Goal: Task Accomplishment & Management: Complete application form

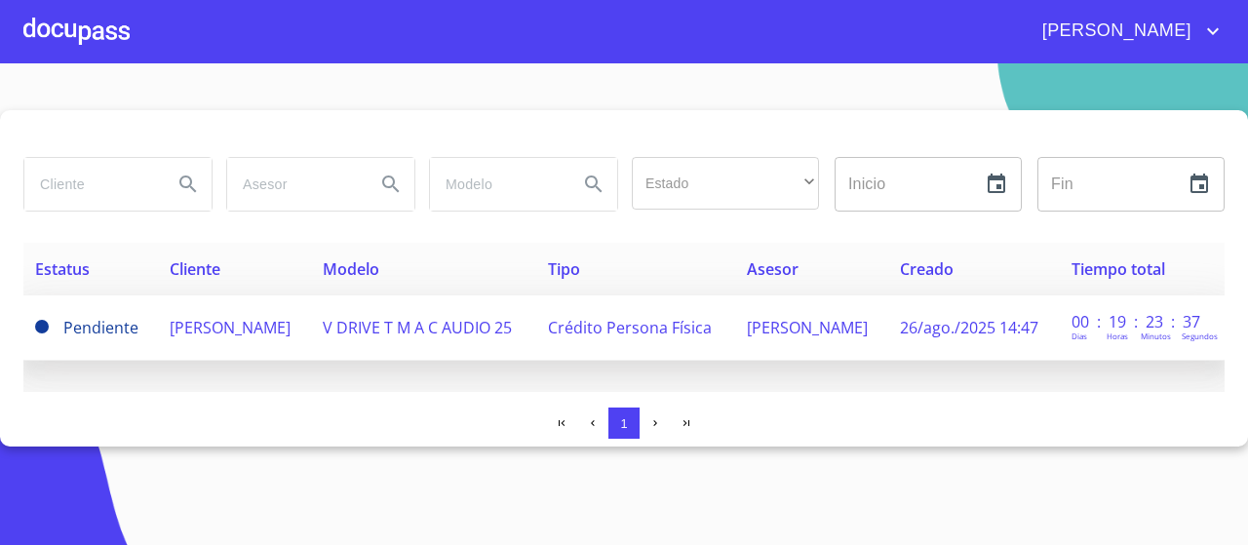
click at [329, 328] on td "V DRIVE T M A C AUDIO 25" at bounding box center [423, 327] width 225 height 65
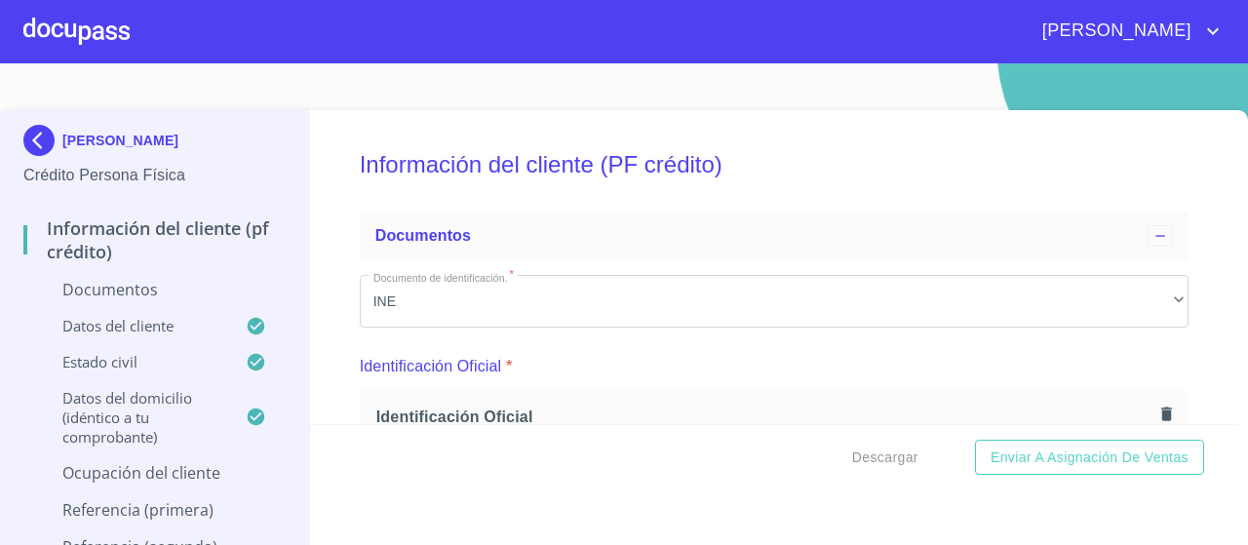
click at [576, 361] on div "Identificación Oficial *" at bounding box center [774, 366] width 829 height 47
click at [40, 141] on img at bounding box center [42, 140] width 39 height 31
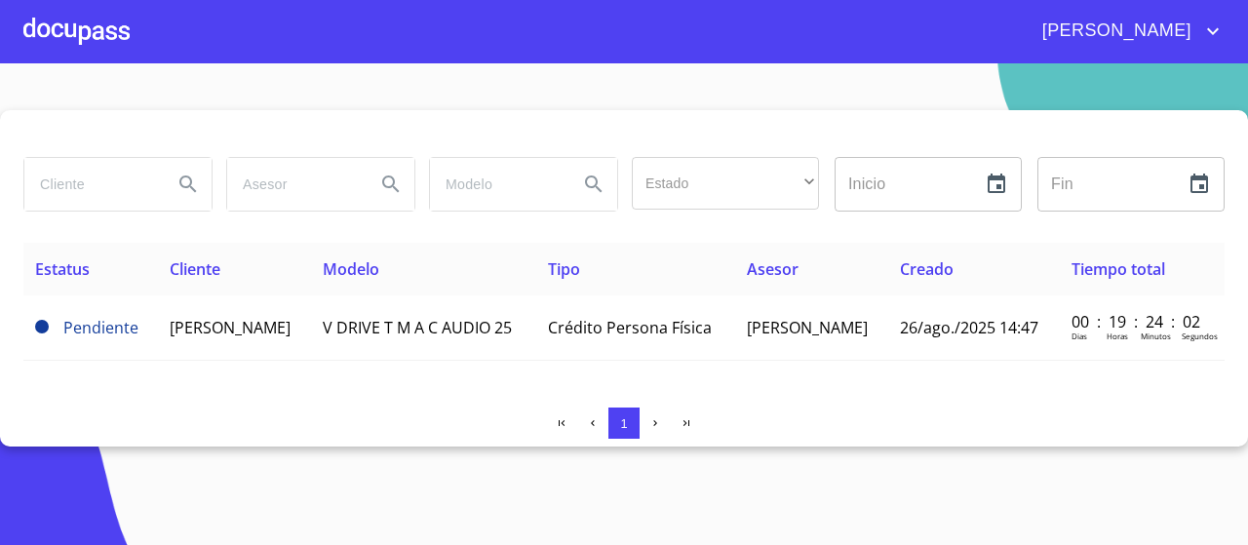
click at [52, 34] on div at bounding box center [76, 31] width 106 height 62
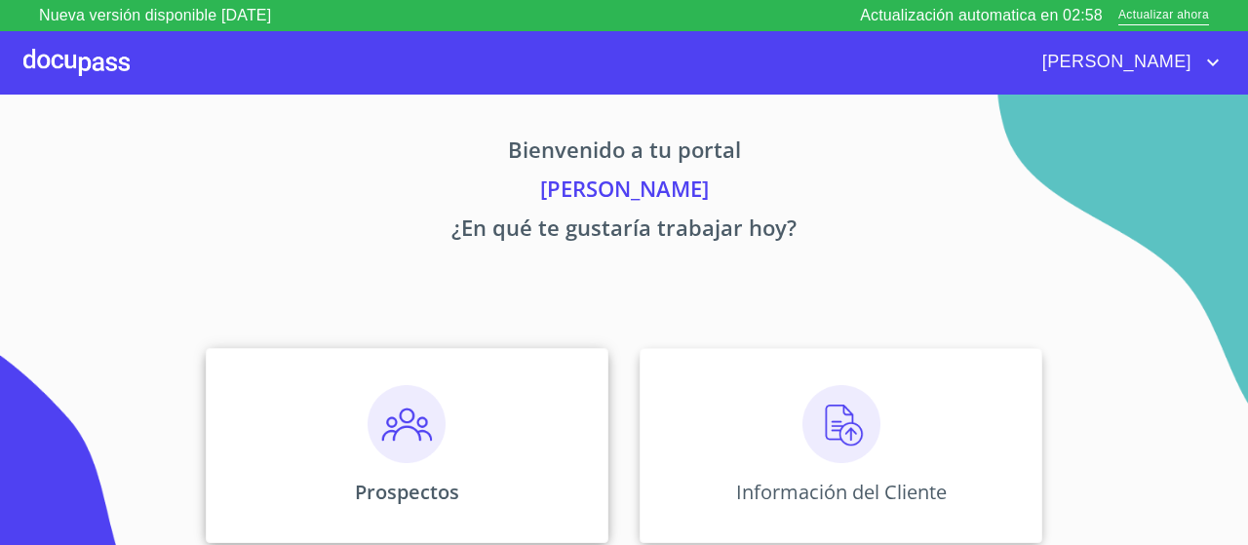
click at [371, 413] on img at bounding box center [407, 424] width 78 height 78
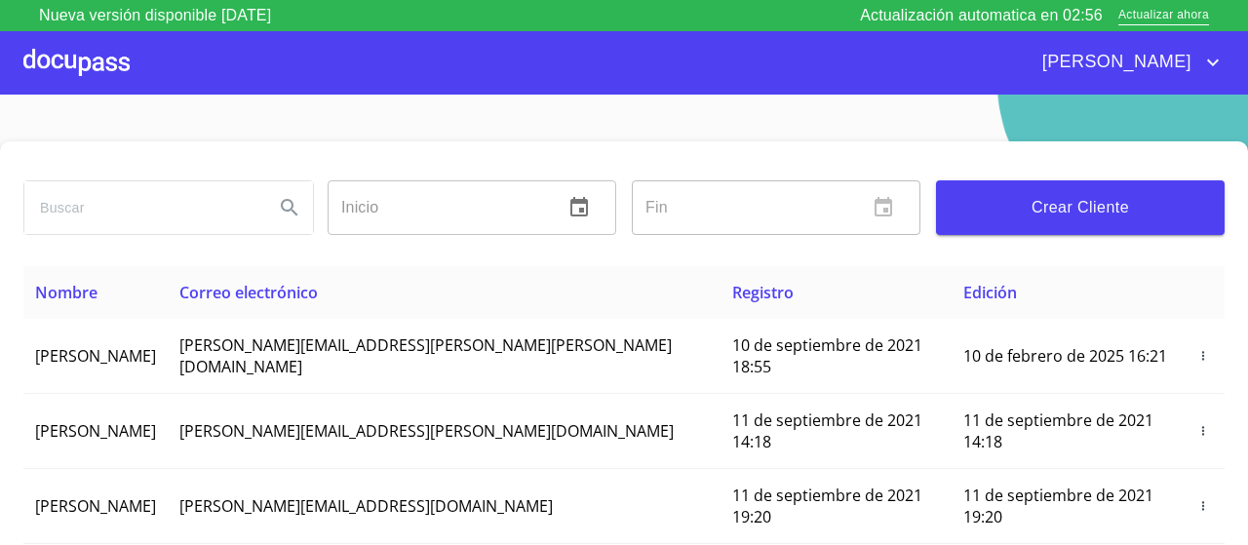
click at [208, 213] on input "search" at bounding box center [141, 207] width 234 height 53
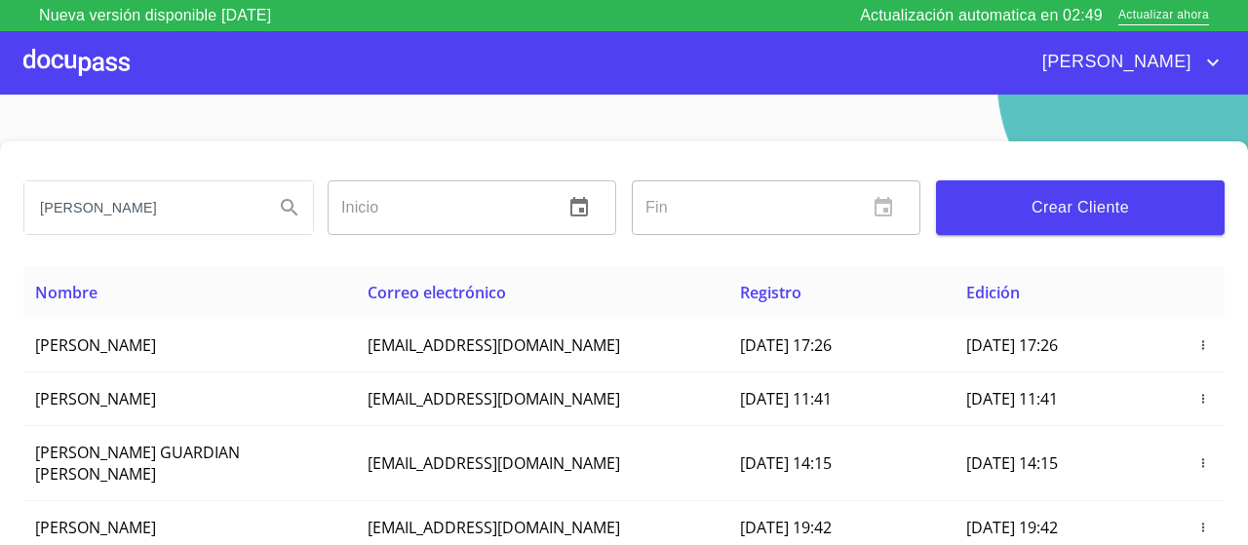
click at [182, 218] on input "jose luis" at bounding box center [141, 207] width 234 height 53
type input "jose luis serna"
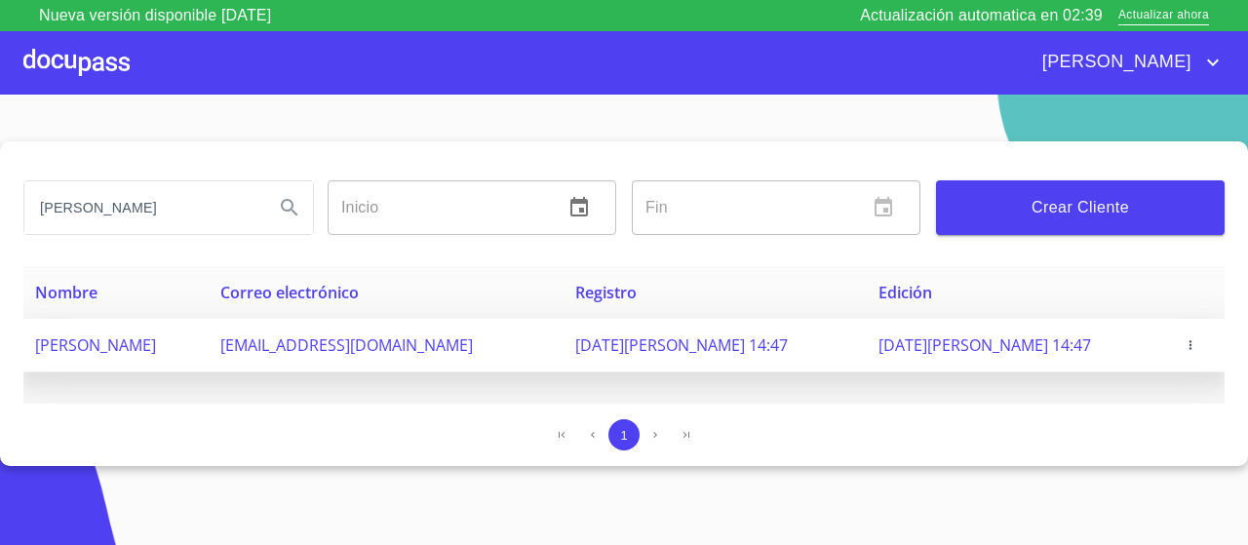
click at [1185, 342] on icon "button" at bounding box center [1190, 345] width 14 height 14
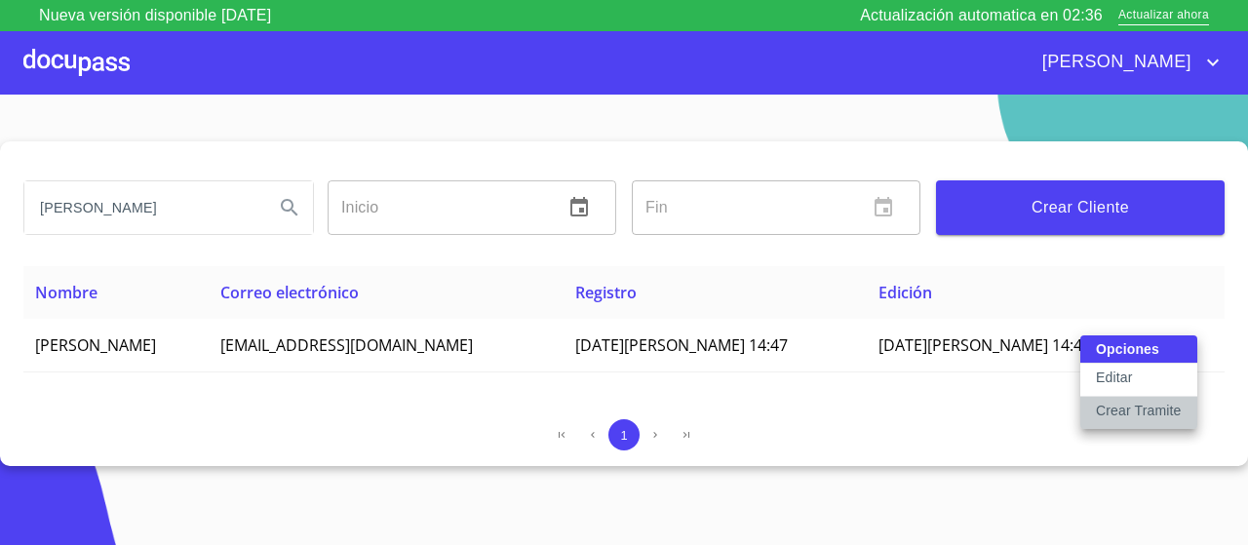
click at [1138, 415] on p "Crear Tramite" at bounding box center [1139, 410] width 86 height 19
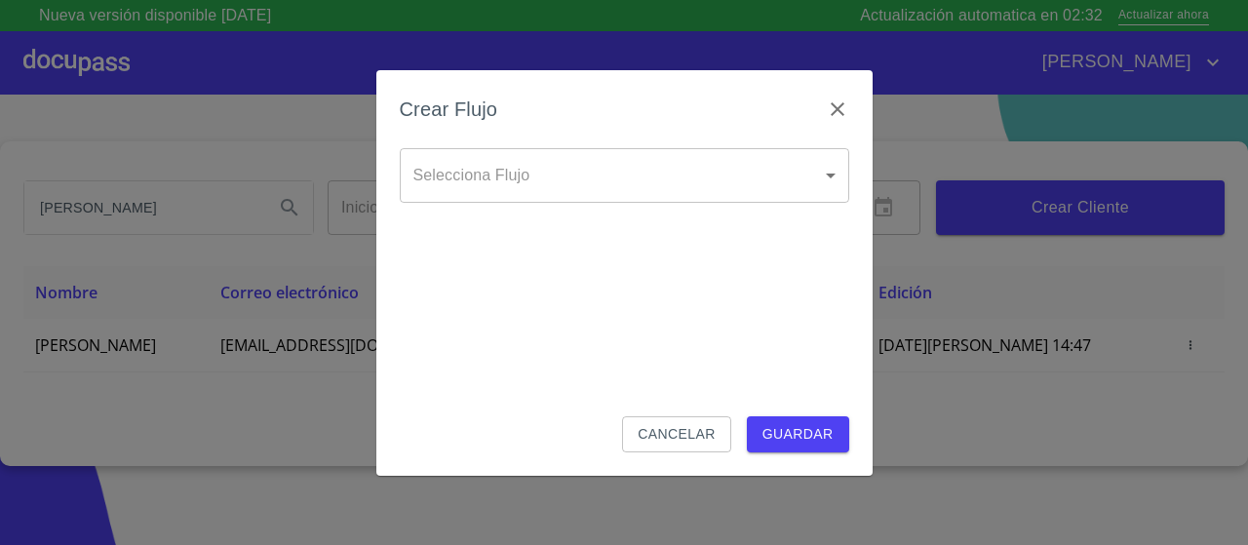
click at [736, 183] on body "Nueva versión disponible 4.01.13 Actualización automatica en 02:32 Actualizar a…" at bounding box center [624, 272] width 1248 height 545
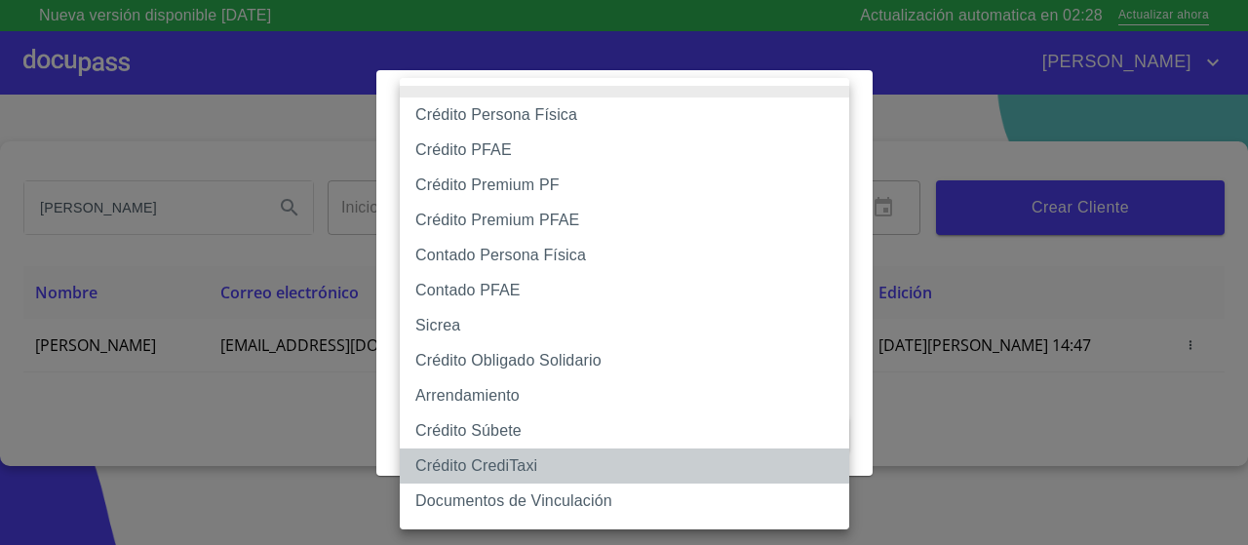
click at [518, 470] on li "Crédito CrediTaxi" at bounding box center [624, 465] width 449 height 35
type input "61adab5c2717c8283b1f8e87"
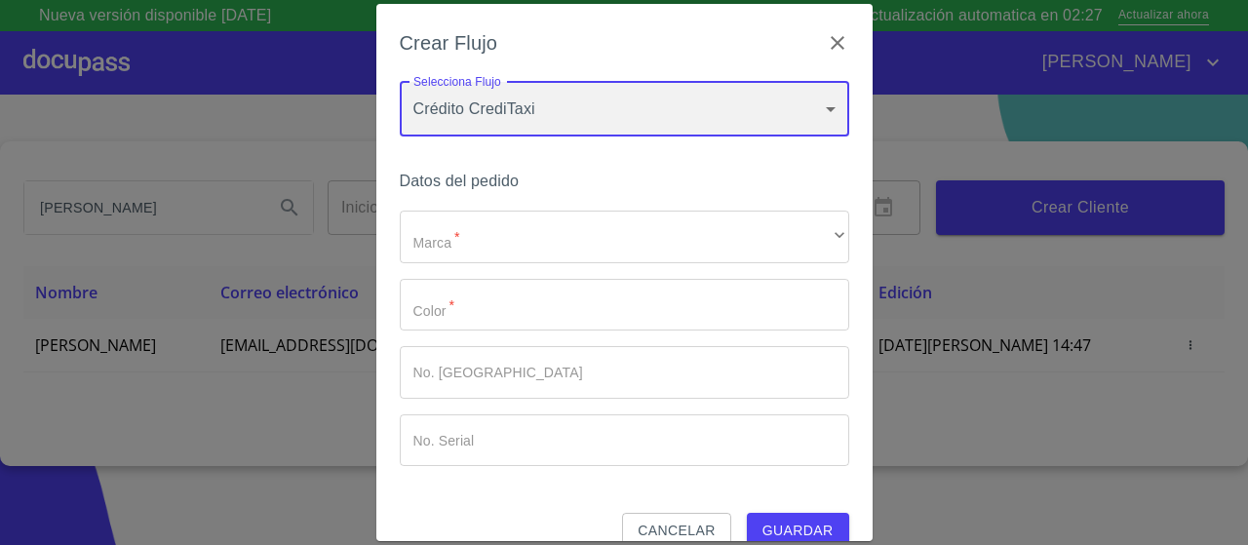
scroll to position [31, 0]
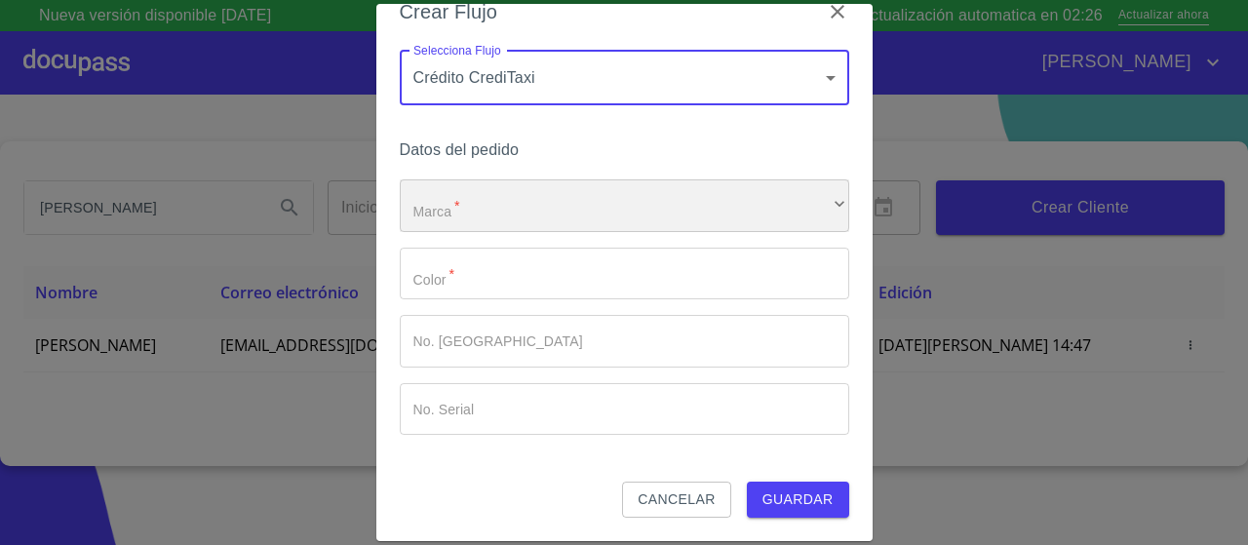
click at [539, 217] on div "​" at bounding box center [624, 205] width 449 height 53
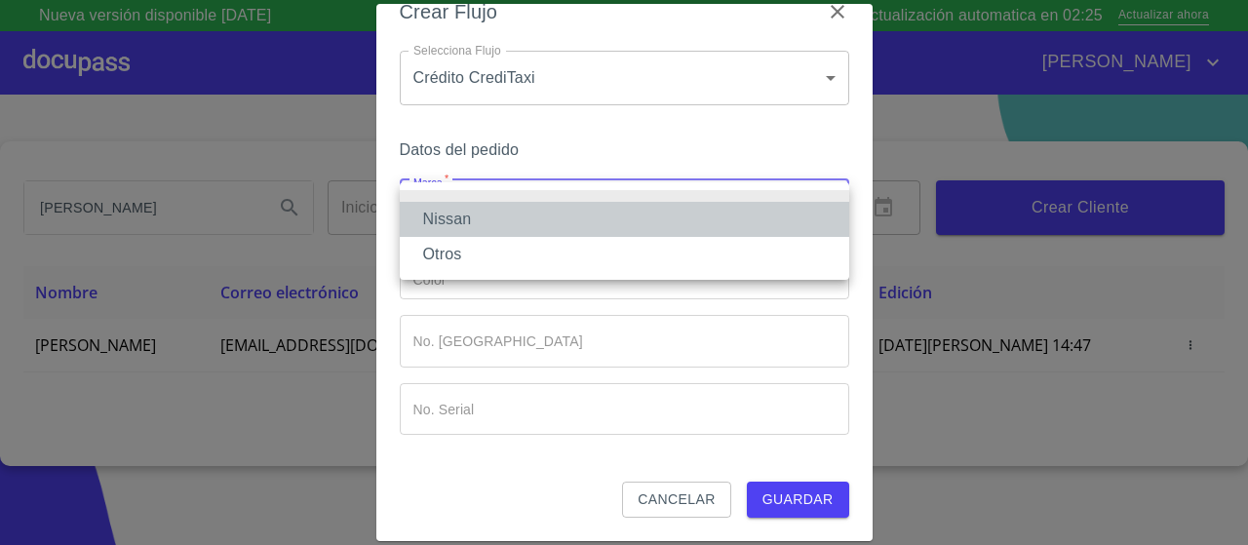
click at [539, 217] on li "Nissan" at bounding box center [624, 219] width 449 height 35
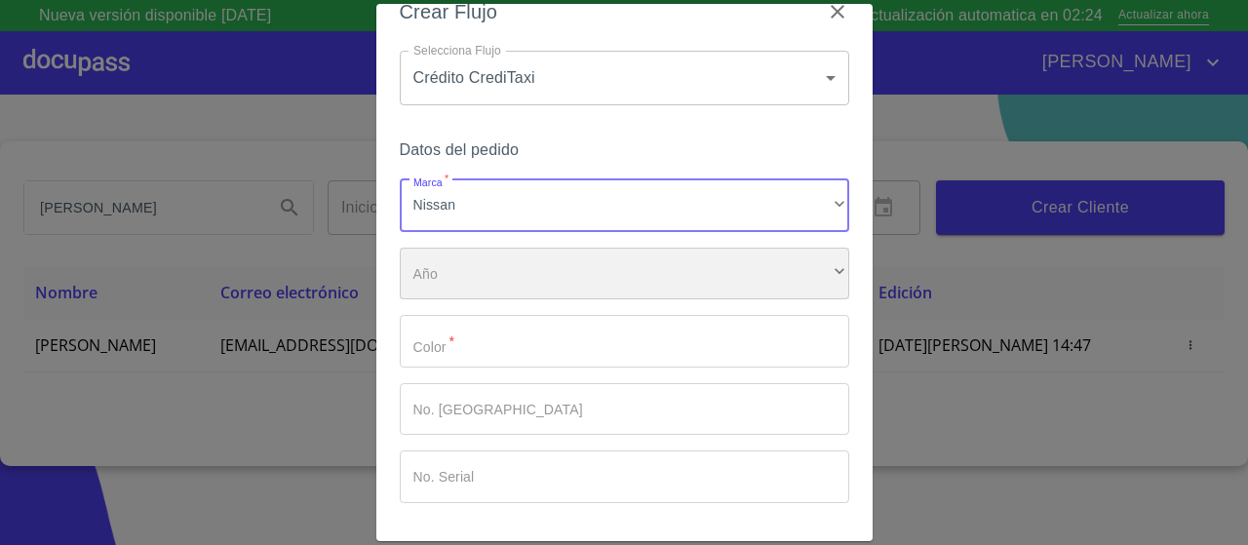
click at [484, 267] on div "​" at bounding box center [624, 274] width 449 height 53
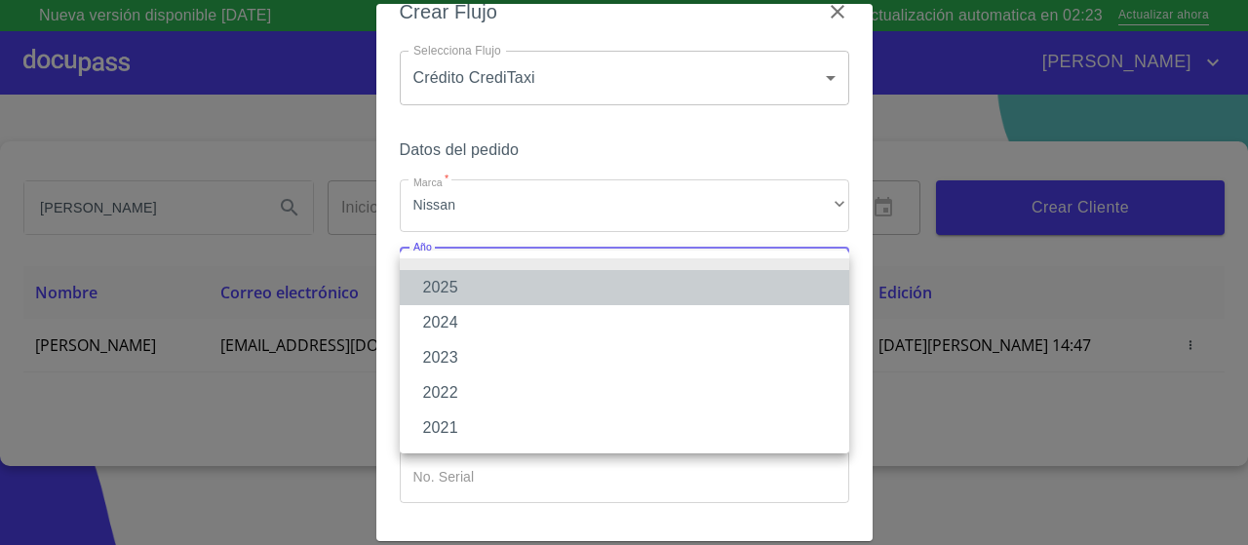
click at [484, 284] on li "2025" at bounding box center [624, 287] width 449 height 35
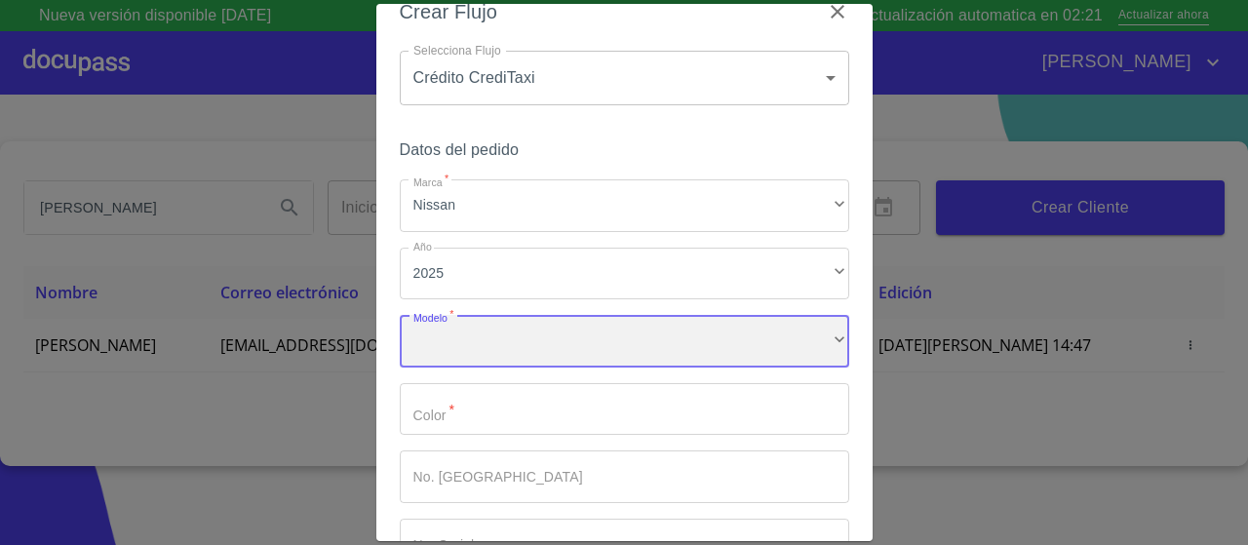
click at [477, 343] on div "​" at bounding box center [624, 341] width 449 height 53
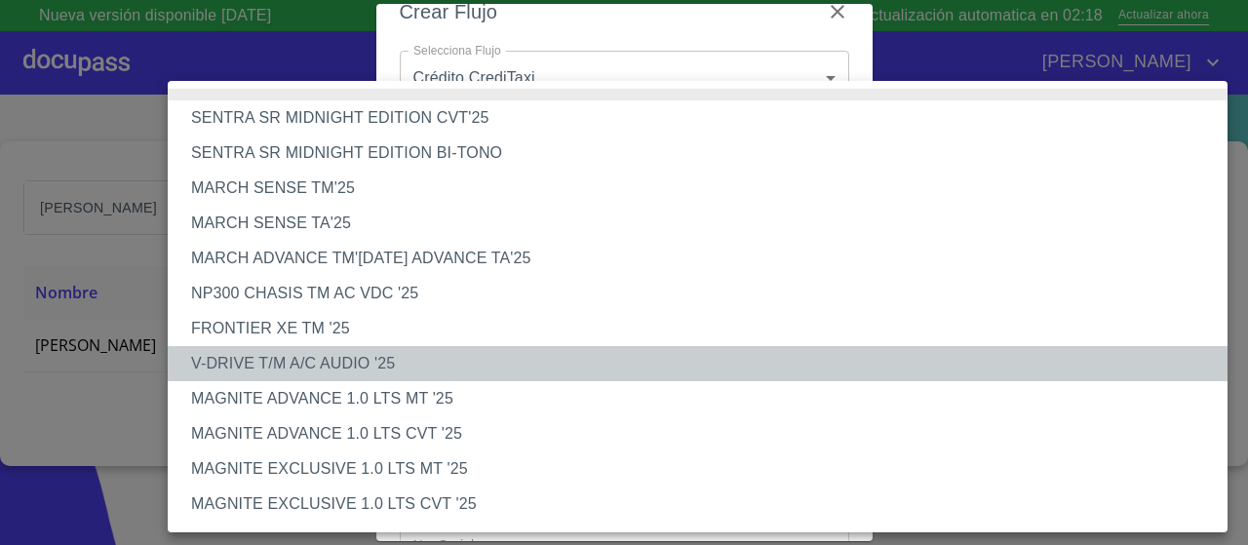
click at [394, 356] on li "V-DRIVE T/M A/C AUDIO '25" at bounding box center [698, 363] width 1060 height 35
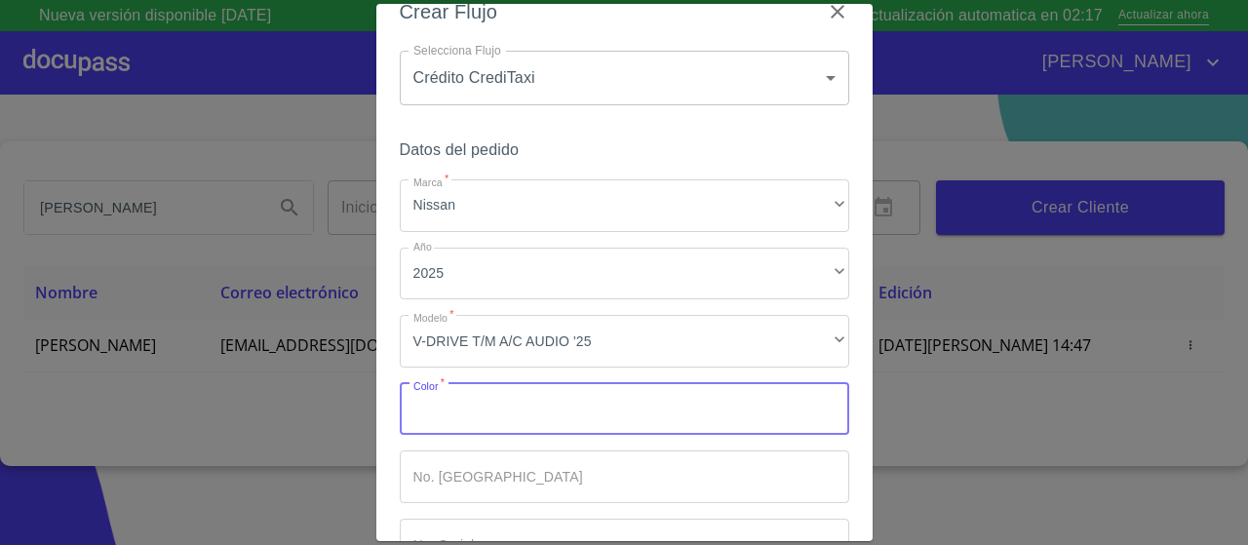
click at [552, 415] on input "Marca   *" at bounding box center [624, 409] width 449 height 53
type input "b"
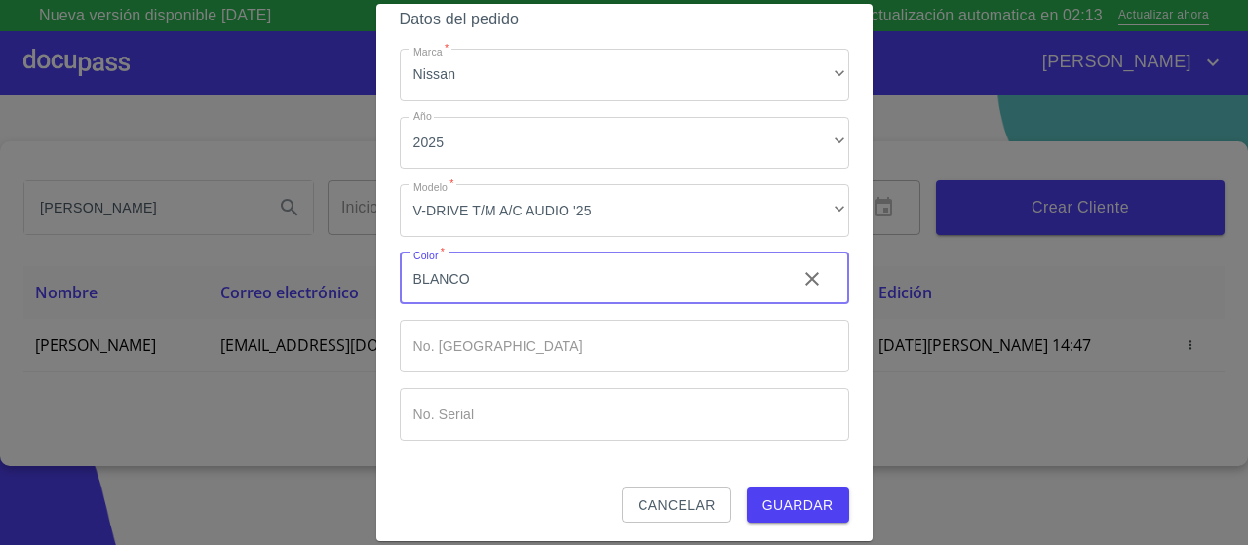
scroll to position [164, 0]
type input "BLANCO"
click at [810, 510] on span "Guardar" at bounding box center [797, 503] width 71 height 24
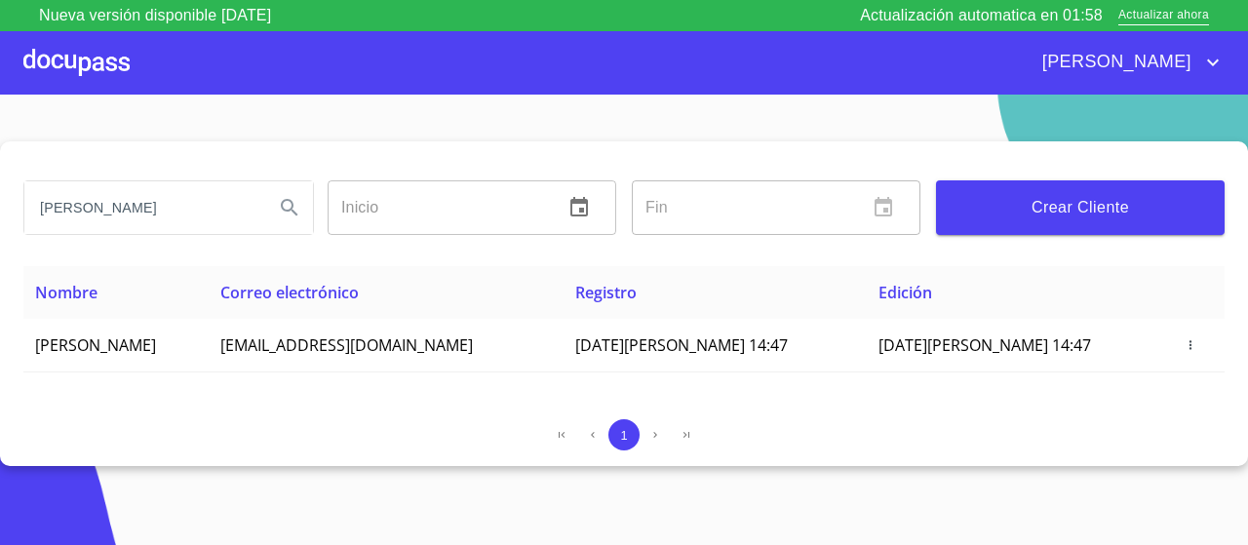
click at [81, 63] on div at bounding box center [76, 62] width 106 height 62
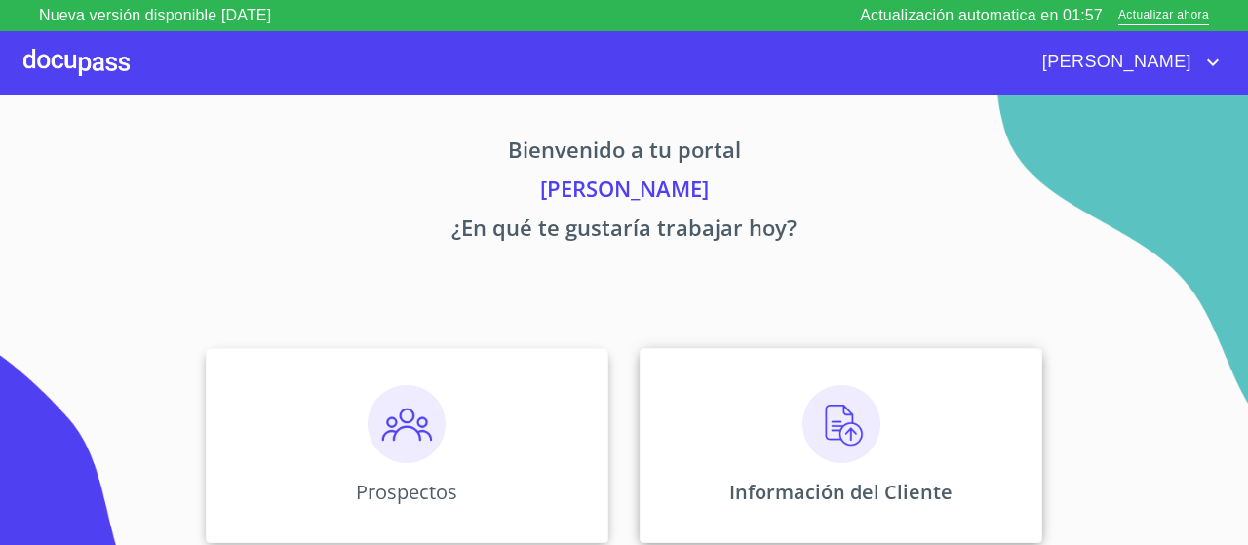
click at [769, 437] on div "Información del Cliente" at bounding box center [840, 445] width 403 height 195
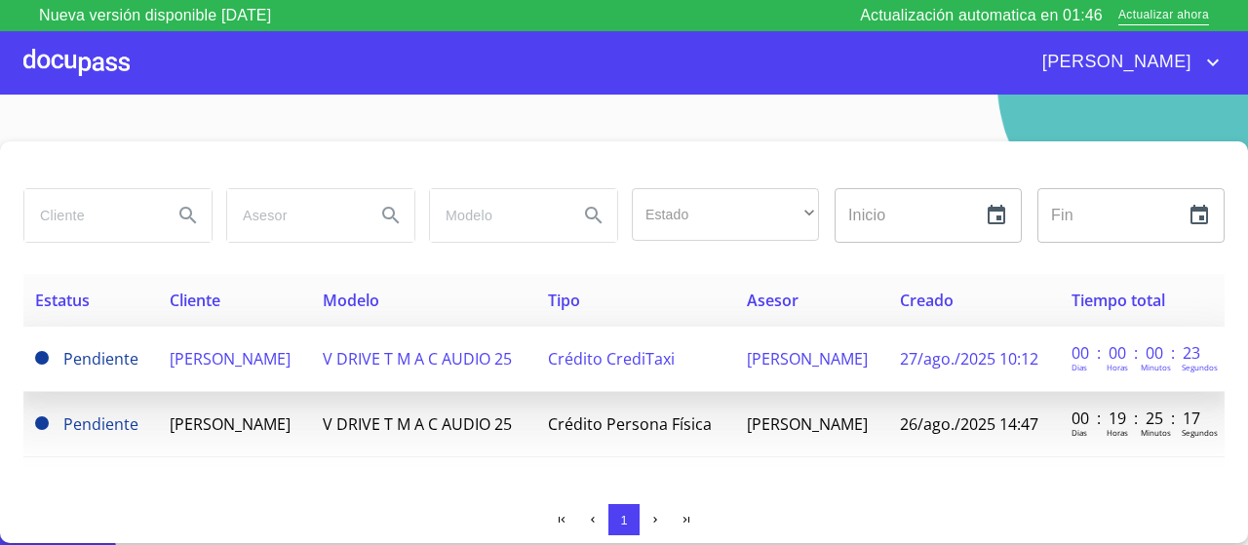
click at [588, 352] on td "Crédito CrediTaxi" at bounding box center [635, 359] width 199 height 65
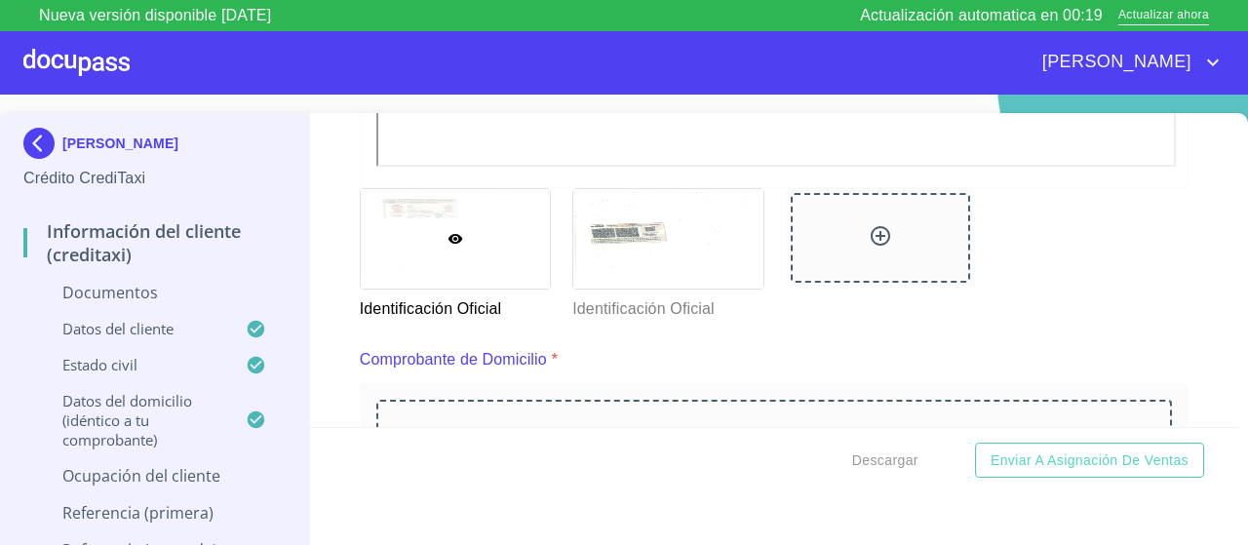
scroll to position [814, 0]
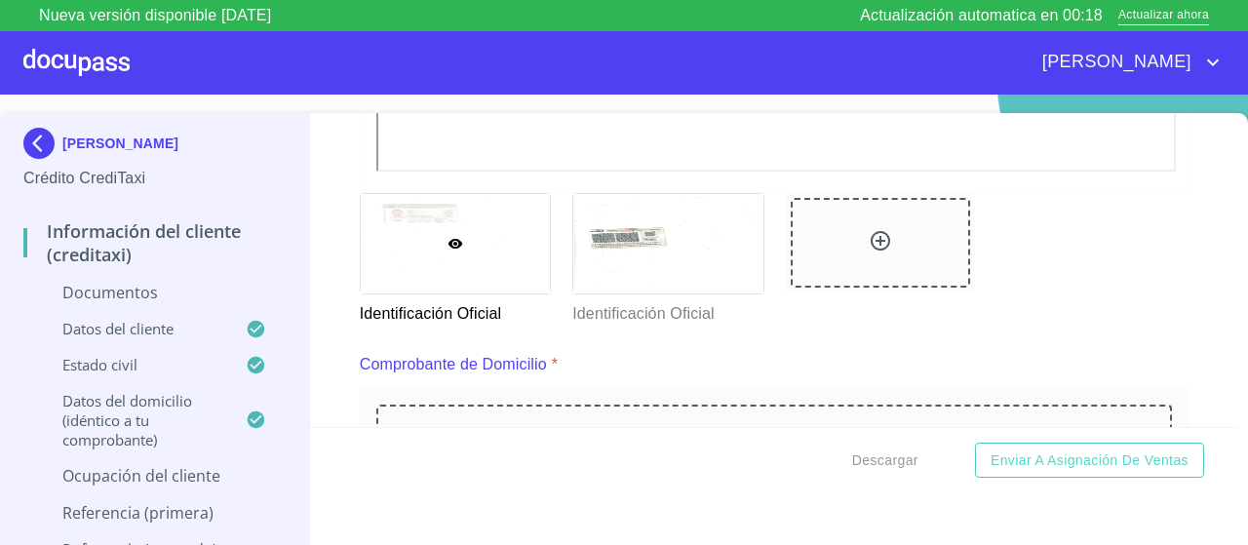
click at [484, 217] on div at bounding box center [456, 243] width 190 height 99
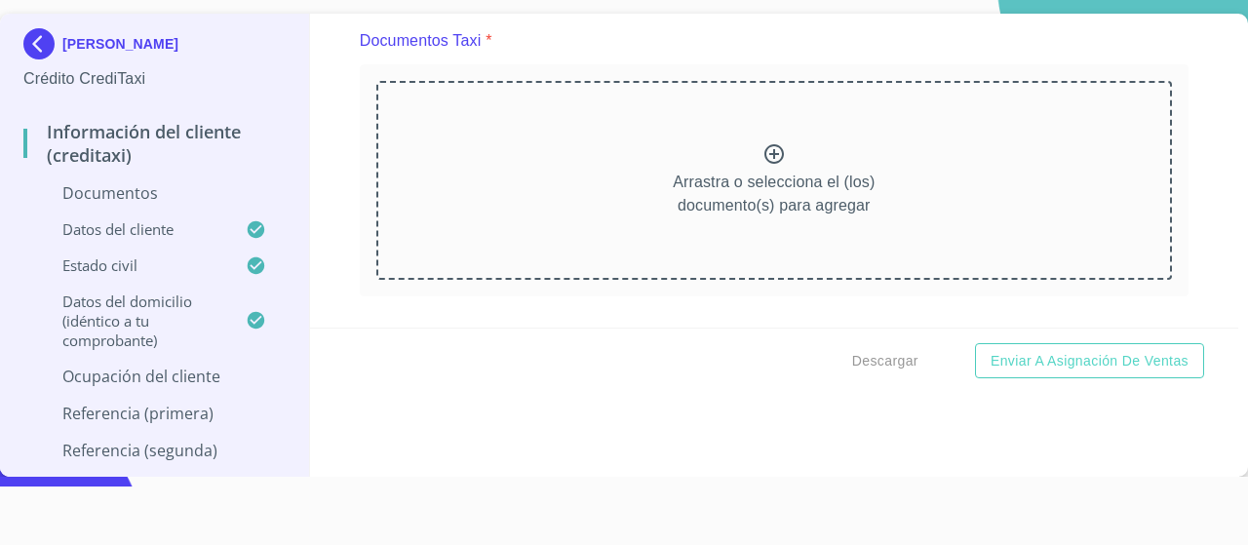
scroll to position [67, 0]
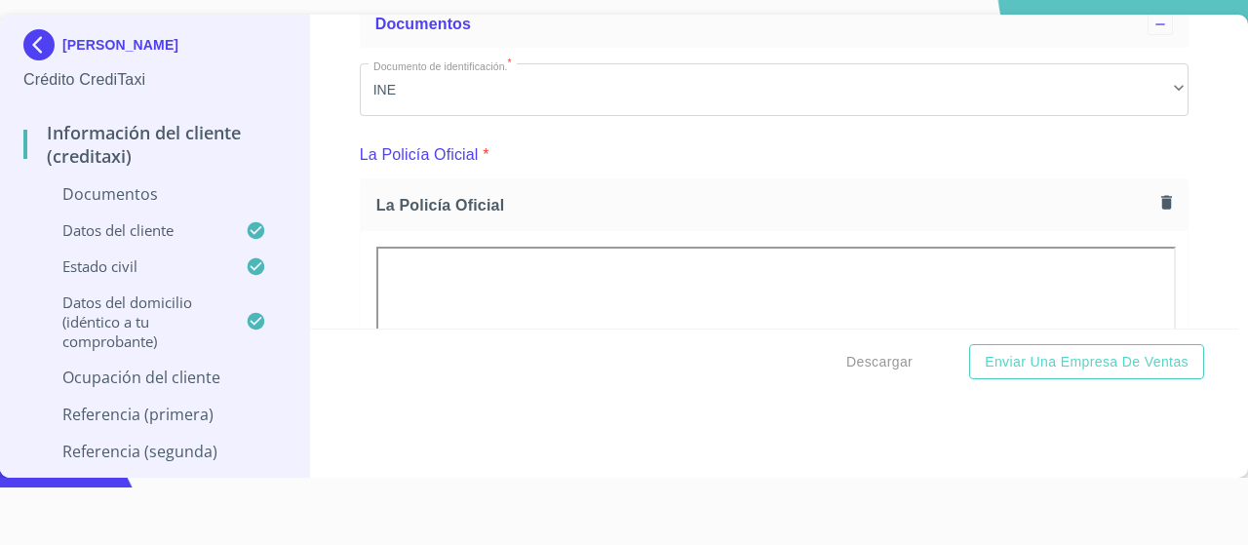
scroll to position [129, 0]
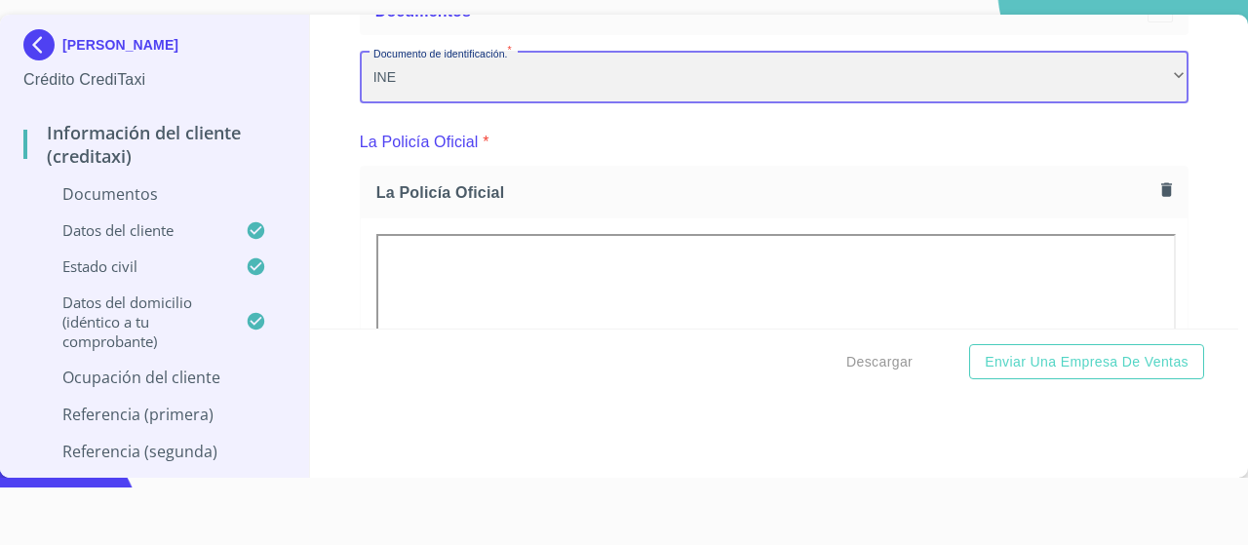
click at [668, 87] on div "INE" at bounding box center [774, 77] width 829 height 53
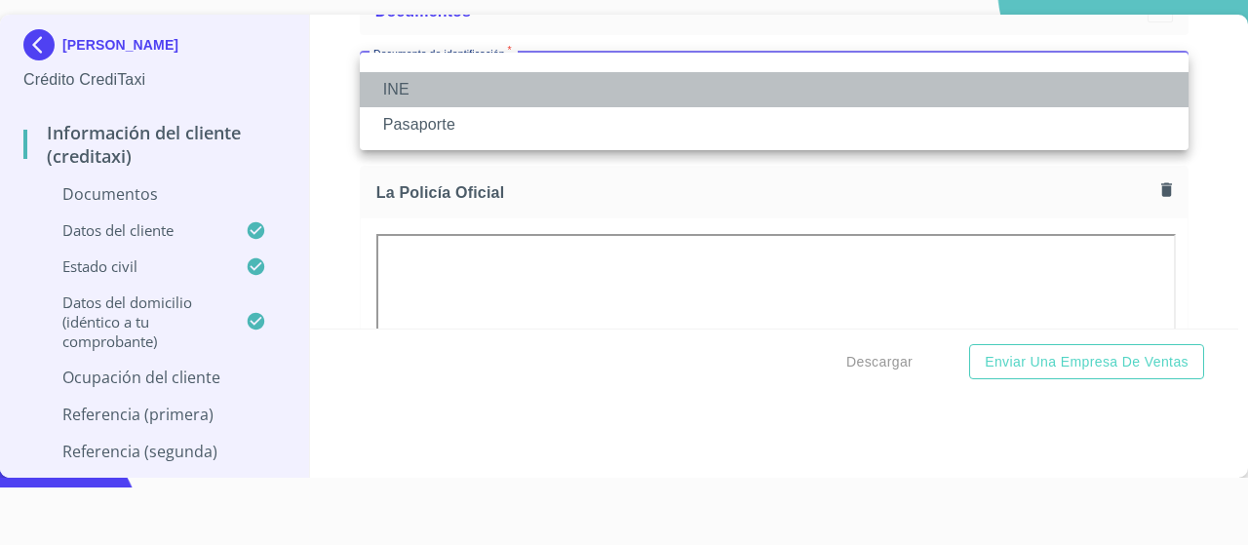
click at [668, 87] on li "INE" at bounding box center [774, 89] width 829 height 35
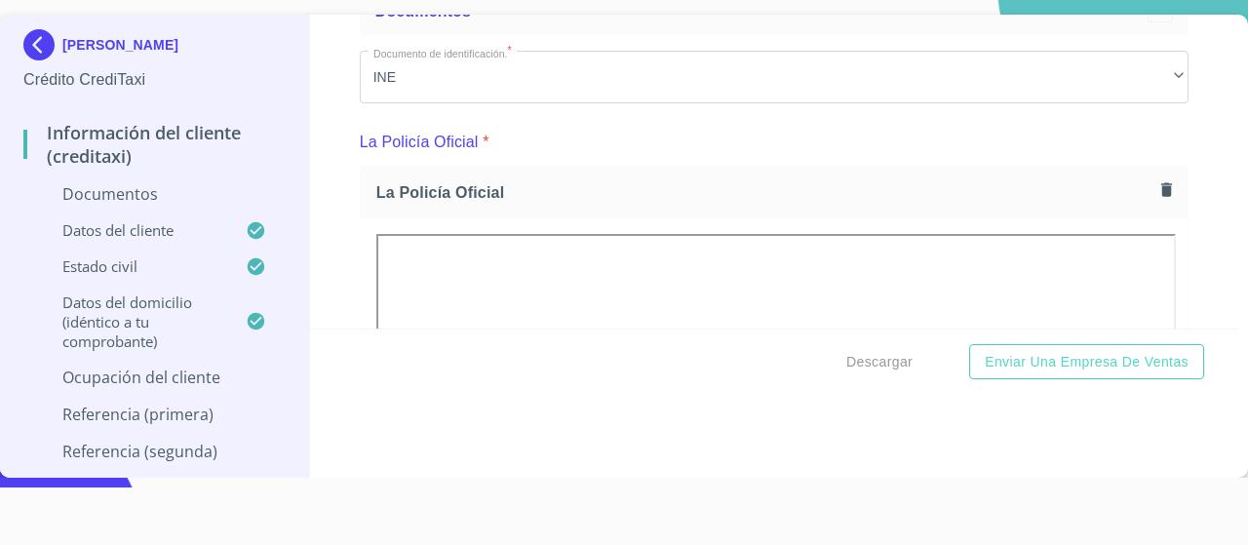
click at [509, 187] on span "La Policía Oficial" at bounding box center [764, 192] width 777 height 20
click at [616, 187] on span "La Policía Oficial" at bounding box center [764, 192] width 777 height 20
click at [1166, 187] on icon "button" at bounding box center [1166, 189] width 11 height 14
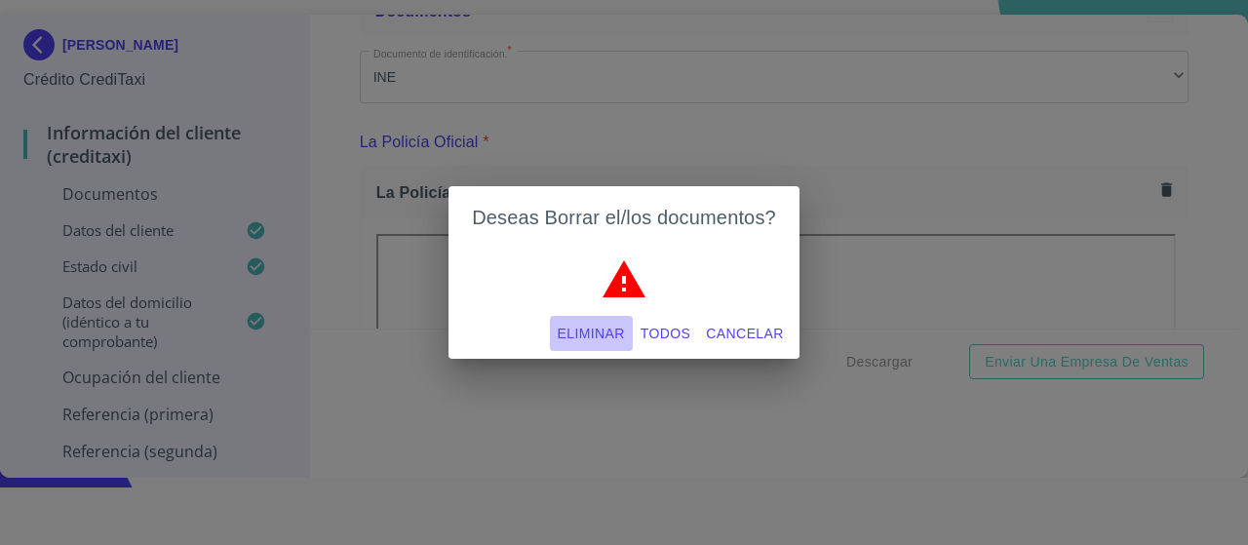
click at [596, 336] on span "Eliminar" at bounding box center [591, 334] width 67 height 24
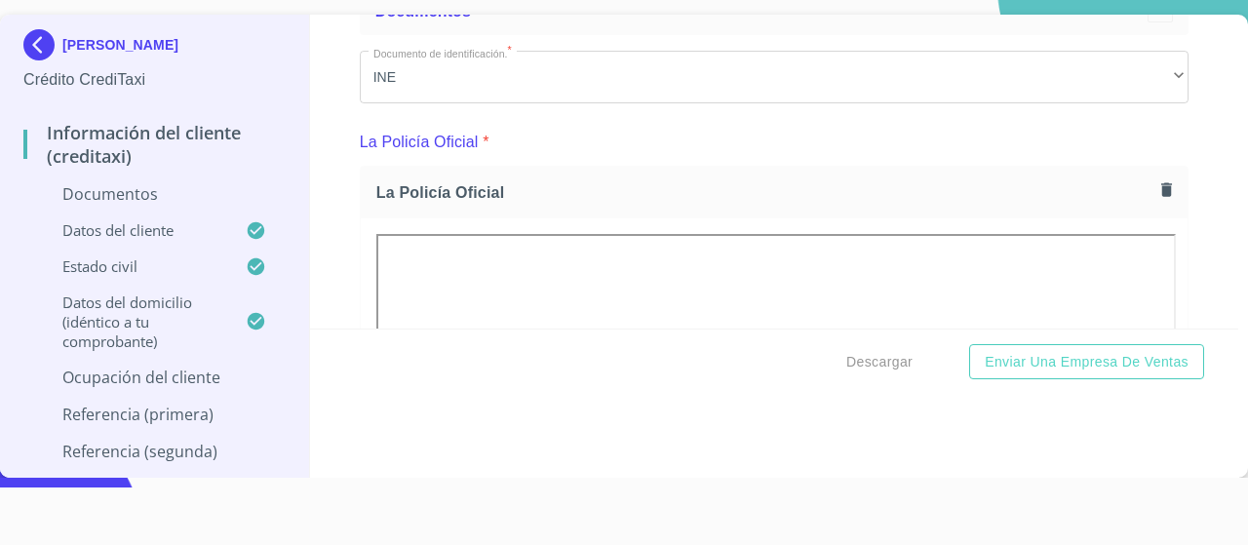
click at [617, 189] on span "La Policía Oficial" at bounding box center [764, 192] width 777 height 20
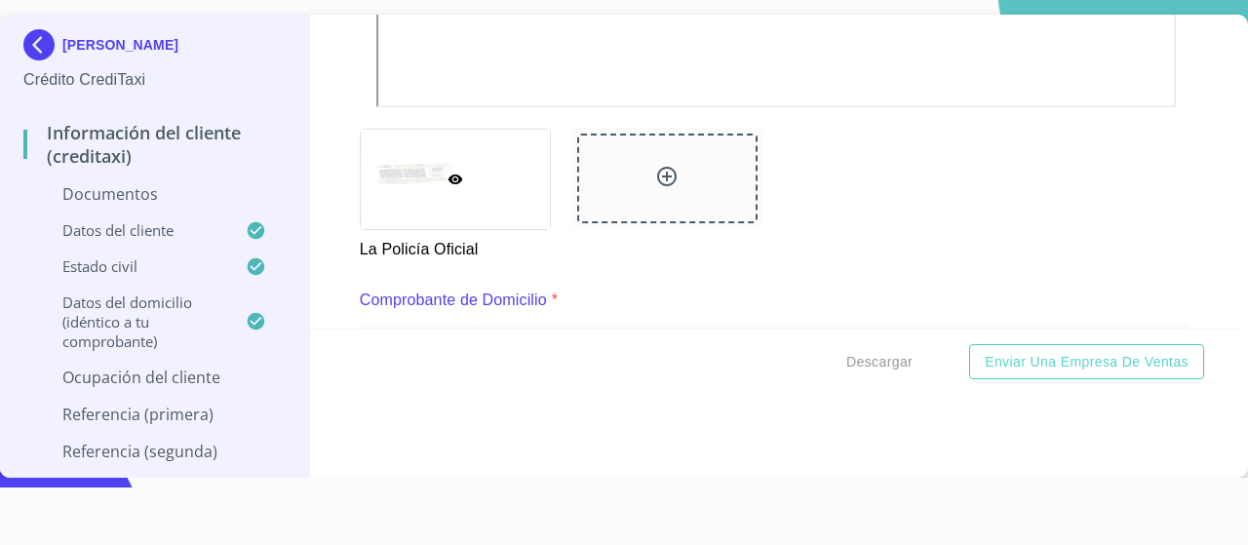
scroll to position [774, 0]
click at [617, 188] on div at bounding box center [667, 184] width 180 height 90
click at [459, 182] on icon at bounding box center [455, 185] width 15 height 10
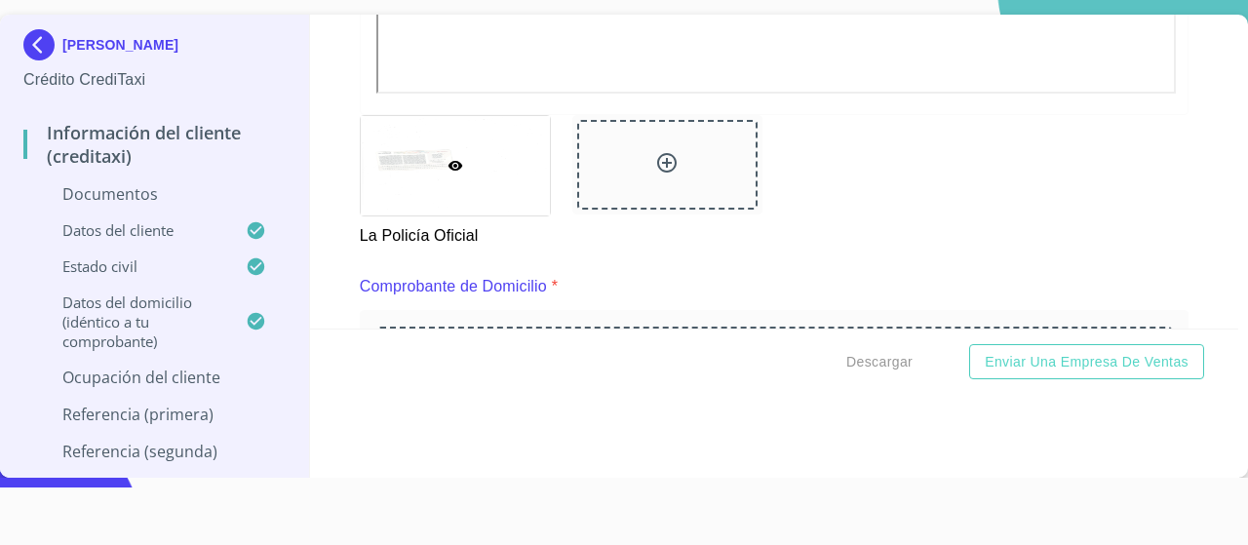
scroll to position [782, 0]
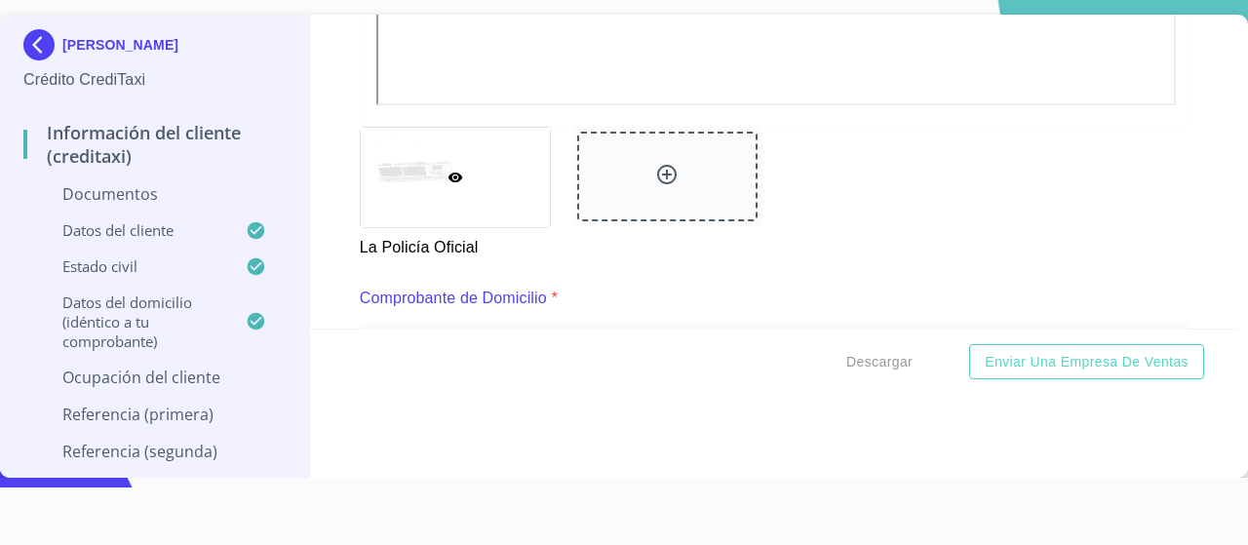
click at [448, 174] on icon at bounding box center [455, 178] width 15 height 10
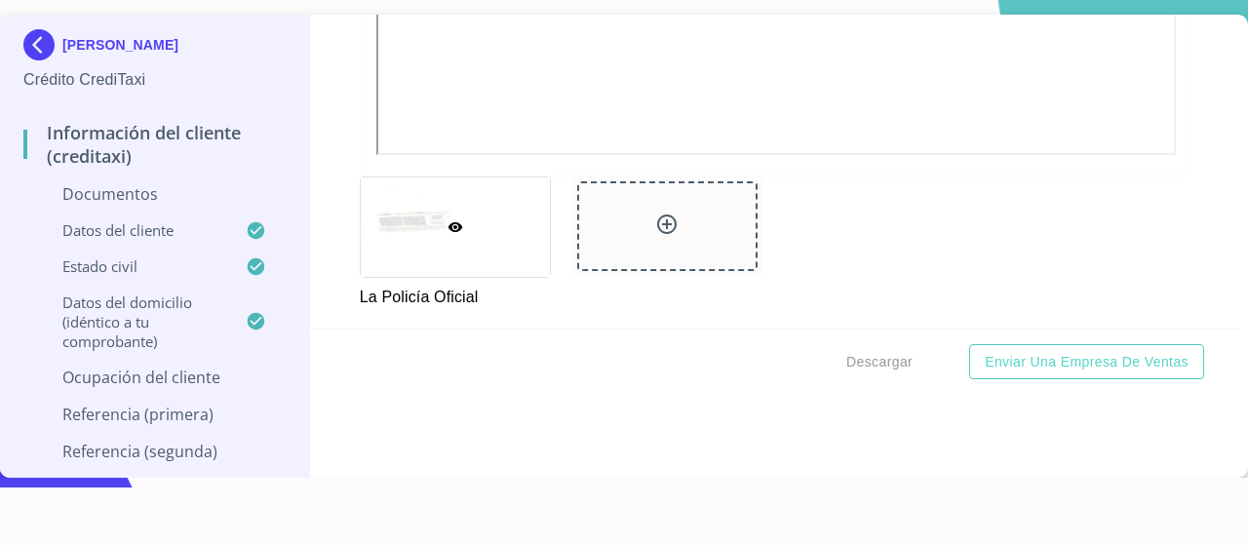
scroll to position [745, 0]
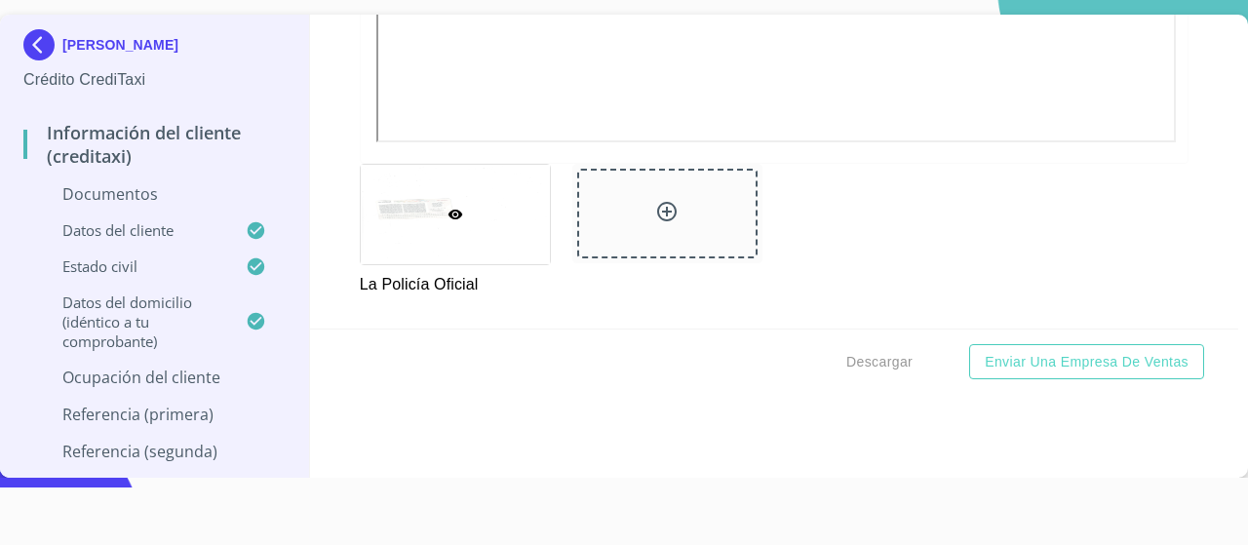
click at [658, 207] on icon at bounding box center [666, 211] width 19 height 19
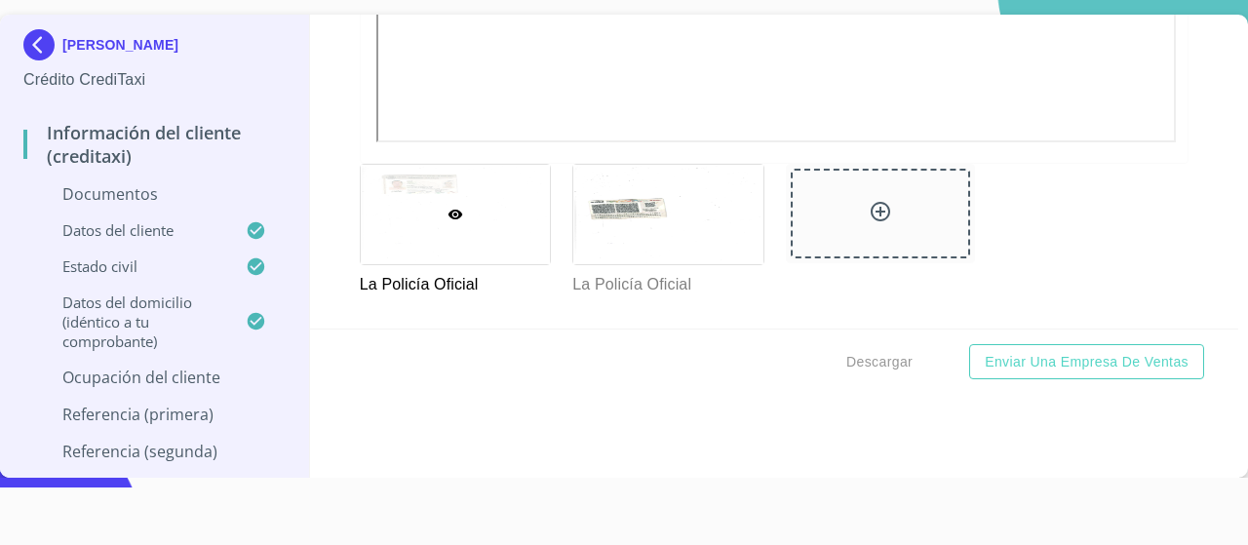
click at [830, 364] on div "Descargar Enviar una empresa de Ventas" at bounding box center [774, 362] width 929 height 66
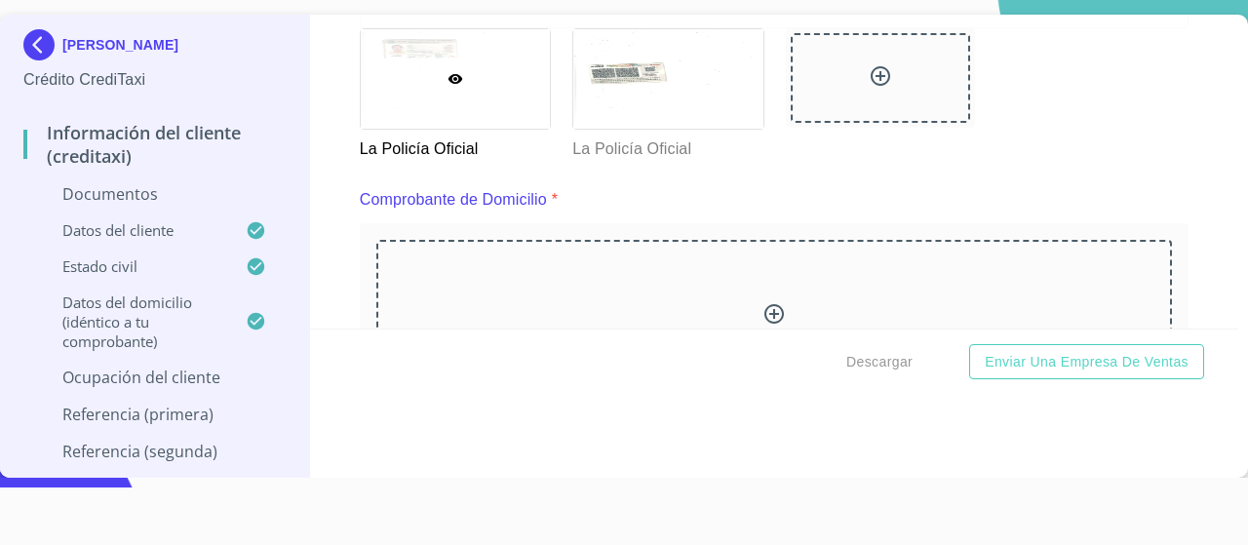
scroll to position [879, 0]
